Goal: Task Accomplishment & Management: Complete application form

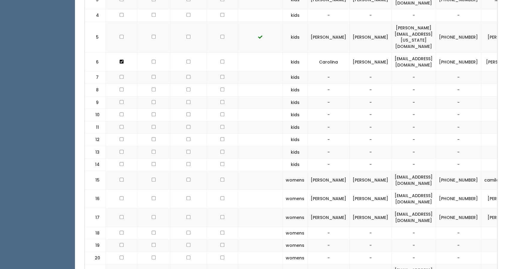
click at [391, 171] on td "cruzcarreras@att.net" at bounding box center [413, 180] width 44 height 19
copy tr "cruzcarreras@att.net"
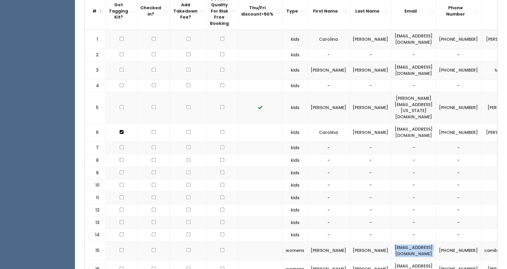
scroll to position [220, 0]
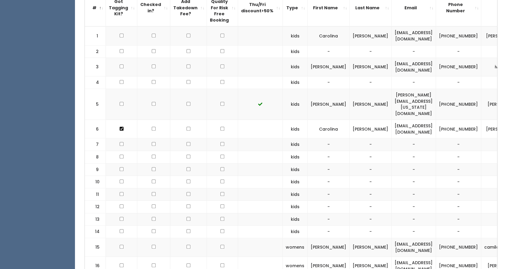
click at [453, 238] on td "(713) 515-8145" at bounding box center [458, 247] width 45 height 19
copy tr "[PHONE_NUMBER]"
click at [481, 238] on td "camilagenemarascruz" at bounding box center [509, 247] width 56 height 19
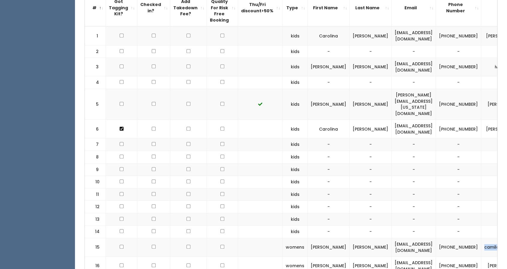
click at [481, 238] on td "camilagenemarascruz" at bounding box center [509, 247] width 56 height 19
copy tbody "camilagenemarascruz"
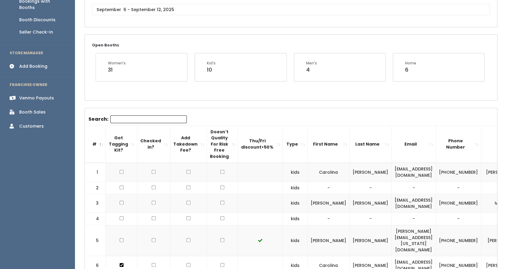
scroll to position [0, 0]
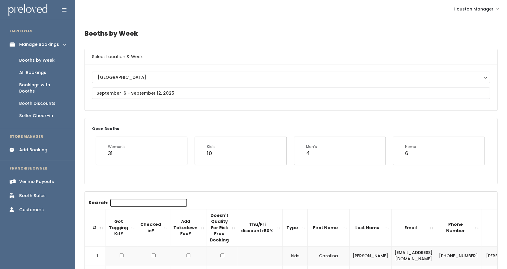
click at [36, 59] on div "Booths by Week" at bounding box center [36, 60] width 35 height 6
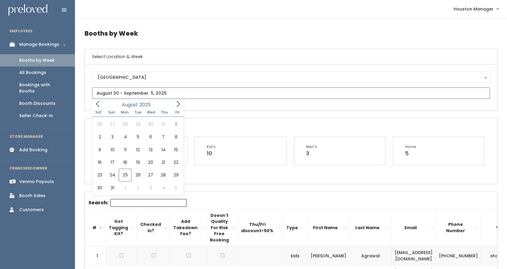
click at [163, 93] on input "text" at bounding box center [291, 92] width 398 height 11
click at [176, 102] on icon at bounding box center [178, 104] width 7 height 7
type input "September 13 to September 19"
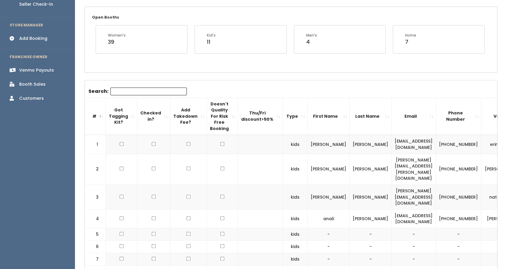
scroll to position [112, 0]
click at [37, 35] on div "Add Booking" at bounding box center [33, 38] width 28 height 6
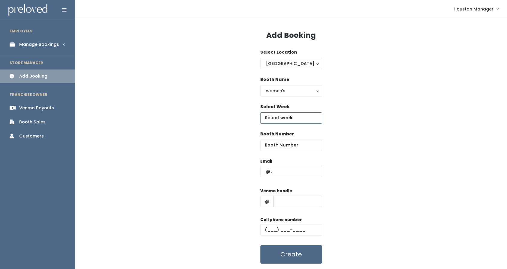
click at [283, 117] on input "text" at bounding box center [291, 117] width 62 height 11
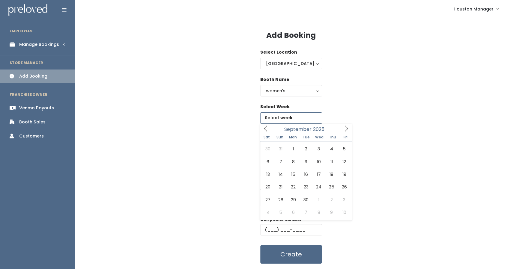
click at [345, 129] on icon at bounding box center [346, 128] width 7 height 7
type input "September 13 to September 19"
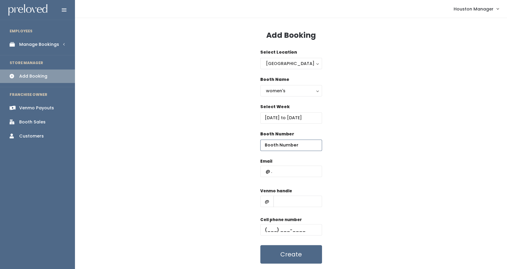
click at [276, 145] on input "number" at bounding box center [291, 145] width 62 height 11
type input "15"
click at [282, 170] on input "text" at bounding box center [291, 171] width 62 height 11
paste input "cruzcarreras@att.net"
type input "cruzcarreras@att.net"
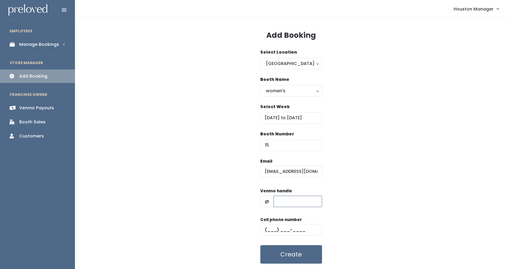
click at [285, 200] on input "text" at bounding box center [297, 201] width 49 height 11
click at [298, 203] on input "text" at bounding box center [297, 201] width 49 height 11
paste input "(713) 515-8145"
type input "(713) 515-8145"
click at [290, 201] on input "(713) 515-8145" at bounding box center [297, 201] width 49 height 11
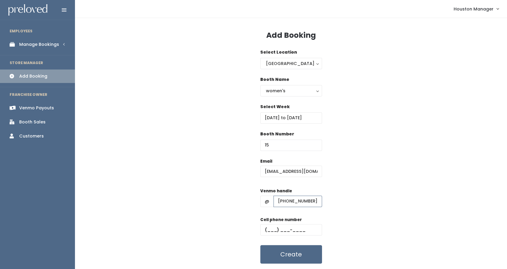
click at [290, 201] on input "(713) 515-8145" at bounding box center [297, 201] width 49 height 11
click at [268, 230] on input "text" at bounding box center [291, 229] width 62 height 11
paste input "(713) 515-8145"
type input "(713) 515-8145"
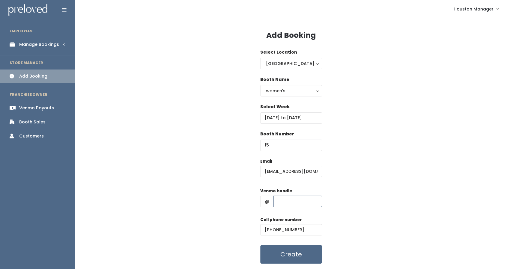
click at [285, 202] on input "text" at bounding box center [297, 201] width 49 height 11
paste input "camilagenemarascruz"
type input "camilagenemarascruz"
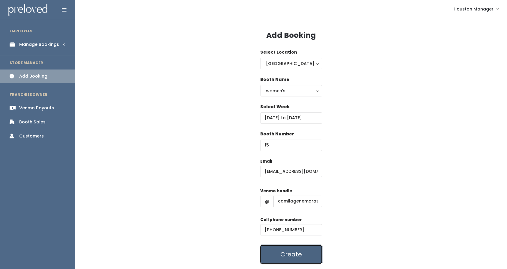
click at [310, 250] on button "Create" at bounding box center [291, 254] width 62 height 19
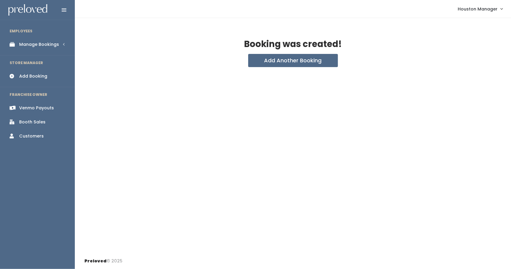
click at [48, 45] on div "Manage Bookings" at bounding box center [39, 44] width 40 height 6
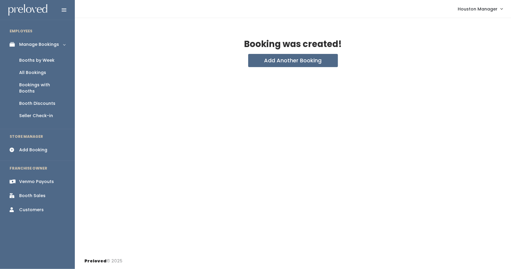
click at [44, 59] on div "Booths by Week" at bounding box center [36, 60] width 35 height 6
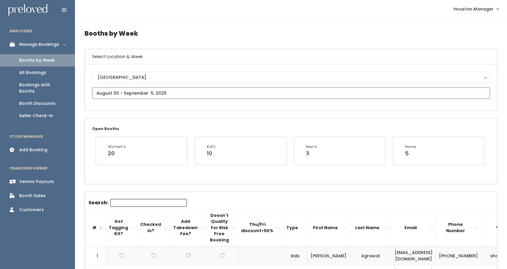
click at [131, 90] on input "text" at bounding box center [291, 92] width 398 height 11
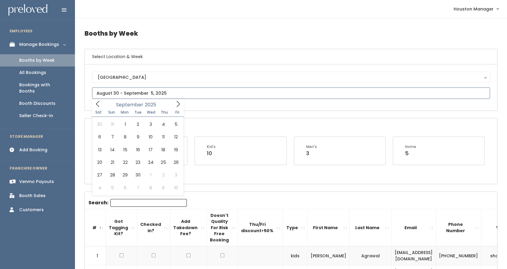
click at [179, 101] on icon at bounding box center [178, 104] width 7 height 7
type input "September 13 to September 19"
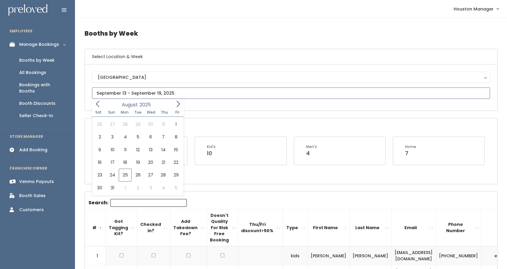
click at [187, 93] on input "text" at bounding box center [291, 92] width 398 height 11
click at [177, 105] on icon at bounding box center [178, 104] width 7 height 7
click at [99, 105] on icon at bounding box center [97, 104] width 7 height 7
type input "September 6 to September 12"
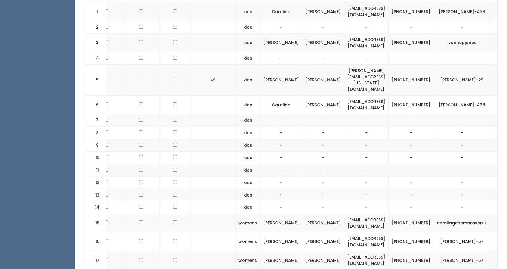
scroll to position [0, 48]
click at [499, 221] on span "button" at bounding box center [500, 223] width 2 height 4
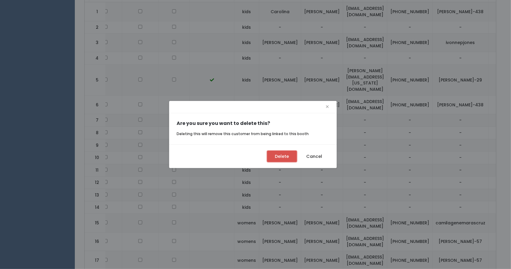
click at [289, 155] on button "Delete" at bounding box center [282, 156] width 30 height 11
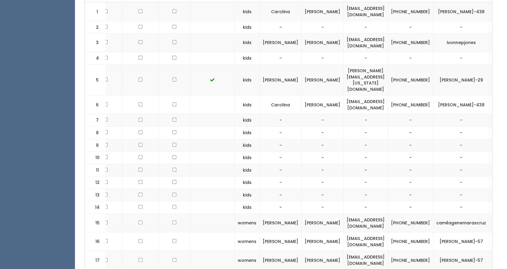
scroll to position [0, 43]
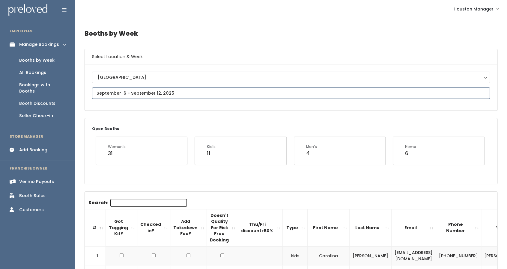
click at [138, 91] on input "text" at bounding box center [291, 92] width 398 height 11
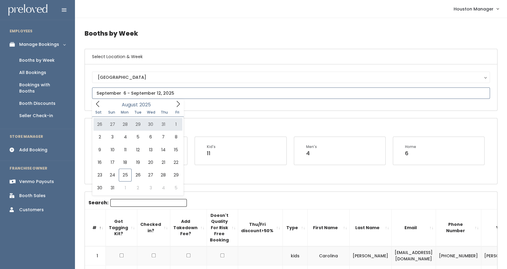
click at [179, 103] on icon at bounding box center [178, 104] width 7 height 7
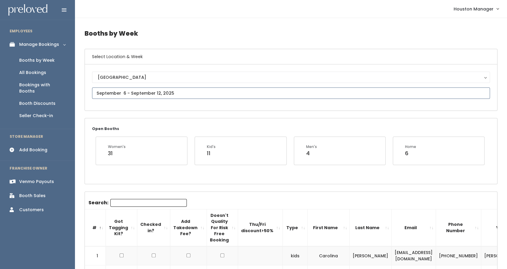
type input "September 13 to September 19"
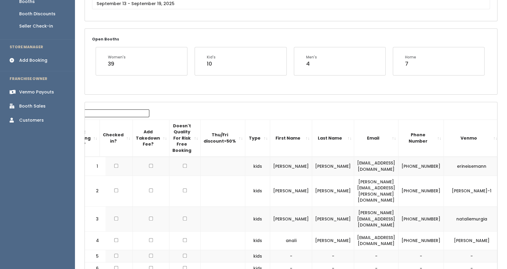
scroll to position [73, 0]
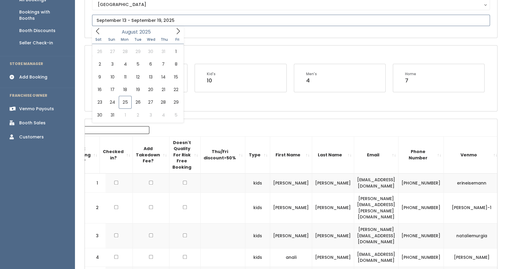
click at [135, 21] on input "text" at bounding box center [291, 20] width 398 height 11
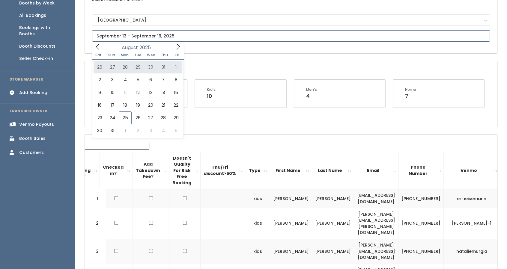
scroll to position [57, 0]
click at [50, 4] on div "Booths by Week" at bounding box center [36, 4] width 35 height 6
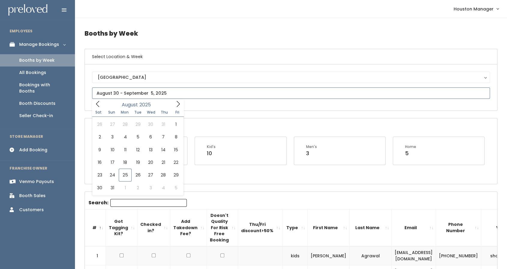
click at [164, 91] on input "text" at bounding box center [291, 92] width 398 height 11
type input "August 23 to August 29"
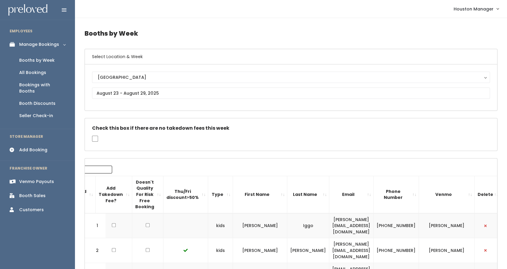
click at [44, 193] on div "Booth Sales" at bounding box center [32, 196] width 26 height 6
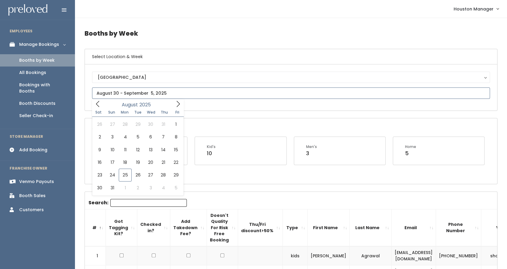
click at [150, 92] on input "text" at bounding box center [291, 92] width 398 height 11
type input "[DATE] to [DATE]"
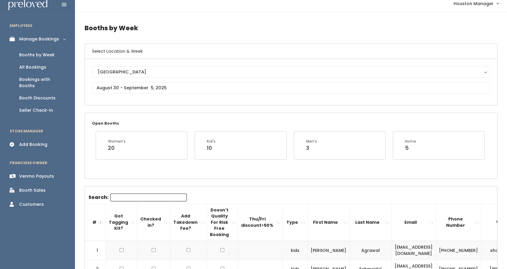
scroll to position [5, 0]
click at [37, 142] on div "Add Booking" at bounding box center [33, 145] width 28 height 6
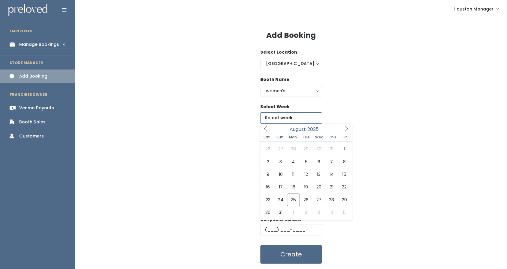
click at [293, 117] on input "text" at bounding box center [291, 117] width 62 height 11
type input "August 30 to September 5"
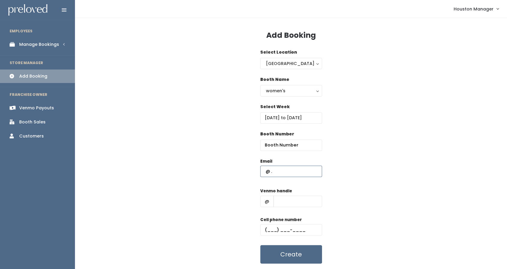
click at [283, 170] on input "text" at bounding box center [291, 171] width 62 height 11
type input "[EMAIL_ADDRESS][DOMAIN_NAME]"
click at [289, 144] on input "number" at bounding box center [291, 145] width 62 height 11
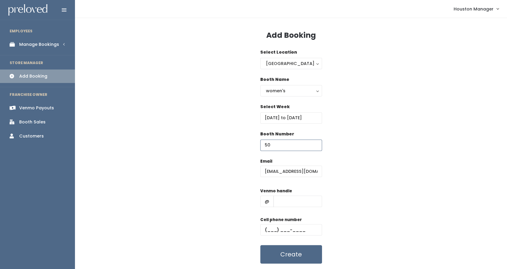
type input "50"
click at [282, 199] on input "text" at bounding box center [297, 201] width 49 height 11
type input "haleydion"
click at [268, 227] on input "text" at bounding box center [291, 229] width 62 height 11
type input "[PHONE_NUMBER]"
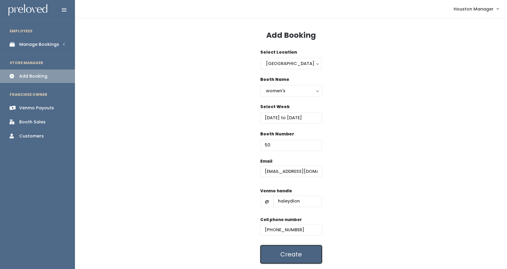
click at [299, 251] on button "Create" at bounding box center [291, 254] width 62 height 19
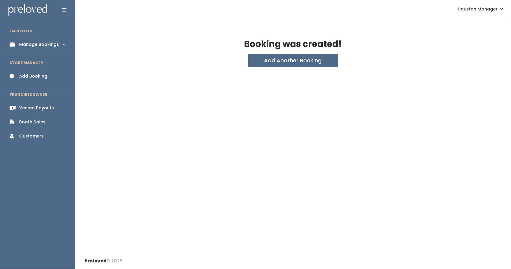
click at [37, 43] on div "Manage Bookings" at bounding box center [39, 44] width 40 height 6
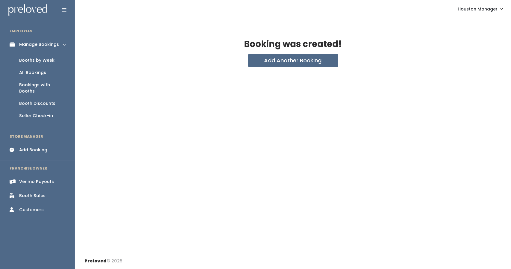
click at [44, 59] on div "Booths by Week" at bounding box center [36, 60] width 35 height 6
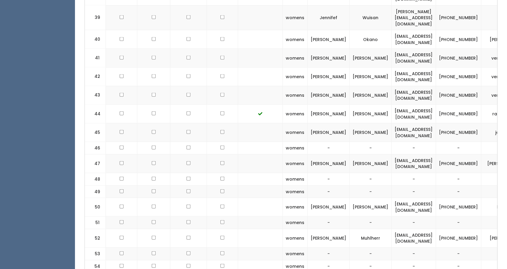
scroll to position [844, 0]
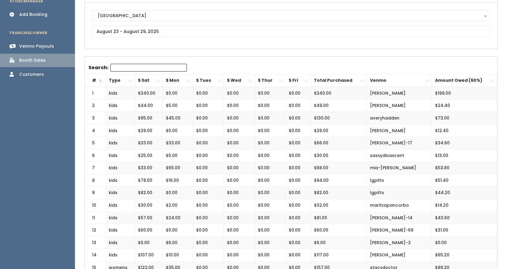
scroll to position [47, 0]
